Goal: Task Accomplishment & Management: Manage account settings

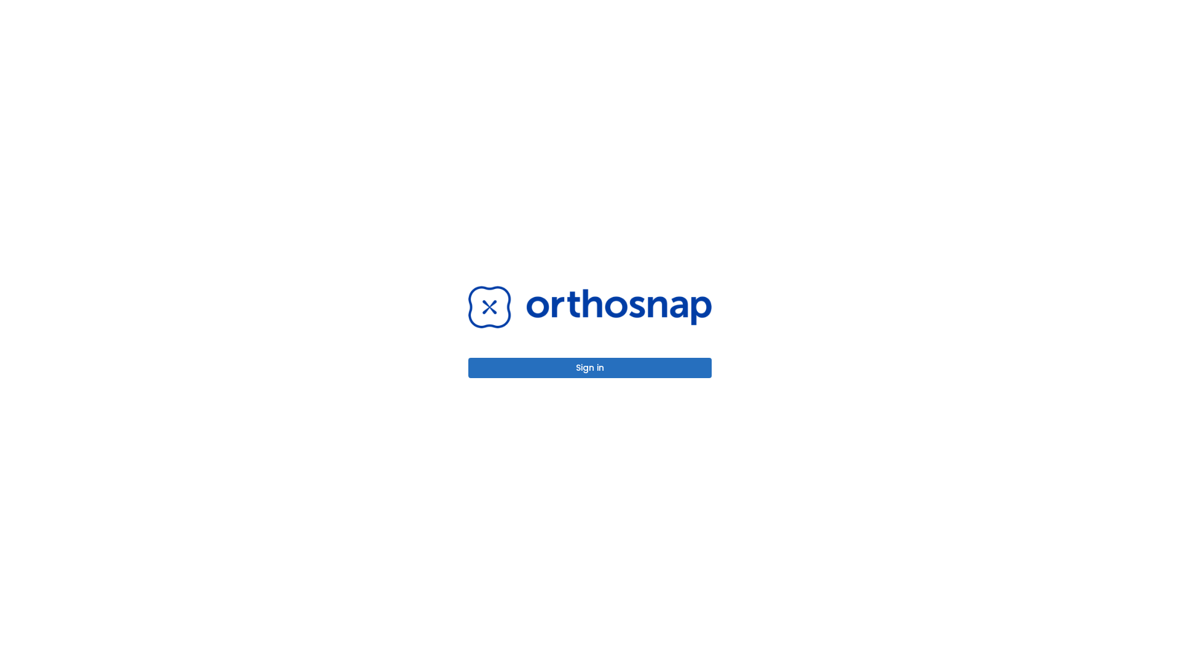
click at [590, 367] on button "Sign in" at bounding box center [589, 368] width 243 height 20
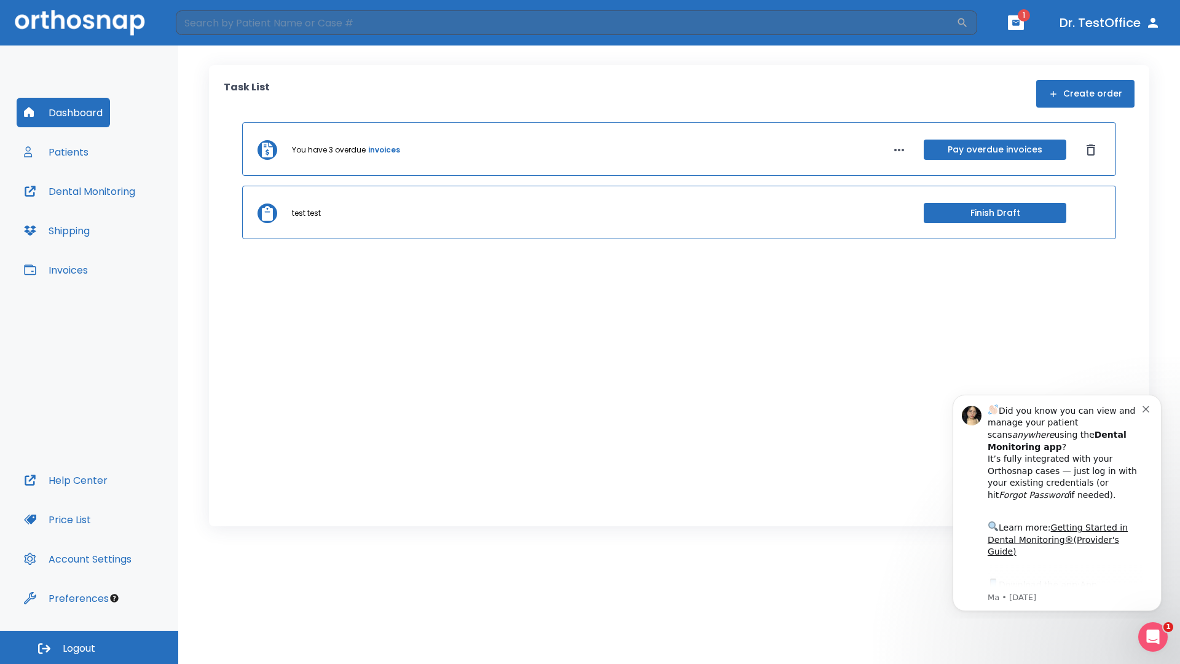
click at [89, 647] on span "Logout" at bounding box center [79, 648] width 33 height 14
